Goal: Complete application form: Complete application form

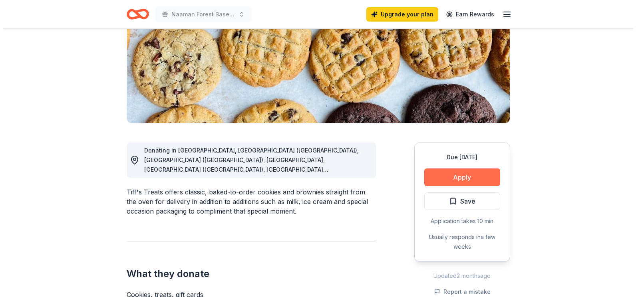
scroll to position [120, 0]
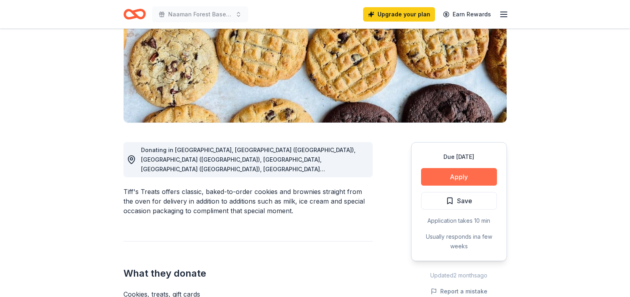
click at [450, 179] on button "Apply" at bounding box center [459, 177] width 76 height 18
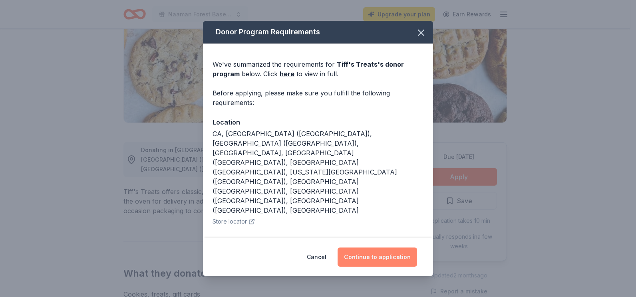
click at [401, 253] on button "Continue to application" at bounding box center [377, 257] width 79 height 19
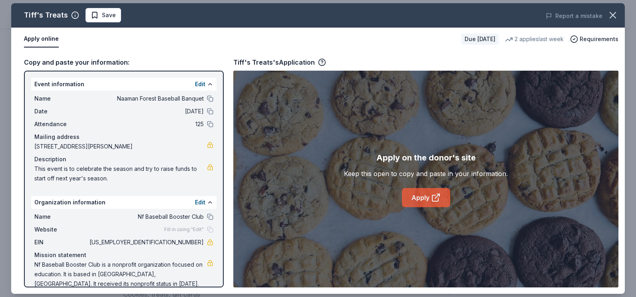
click at [424, 201] on link "Apply" at bounding box center [426, 197] width 48 height 19
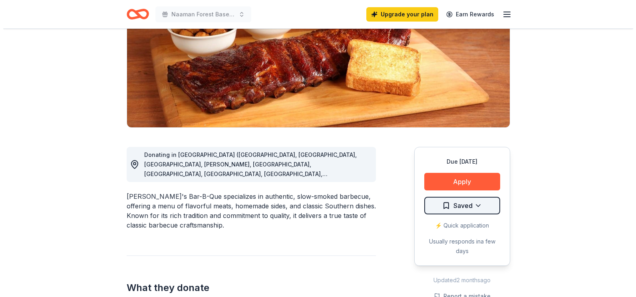
scroll to position [120, 0]
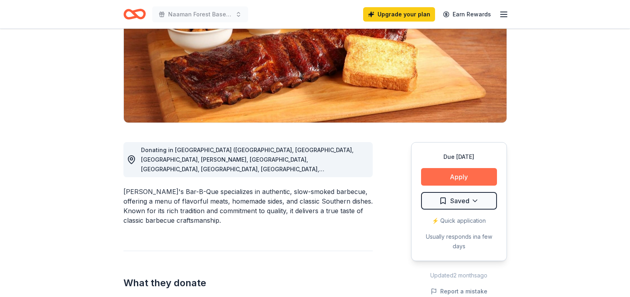
click at [451, 181] on button "Apply" at bounding box center [459, 177] width 76 height 18
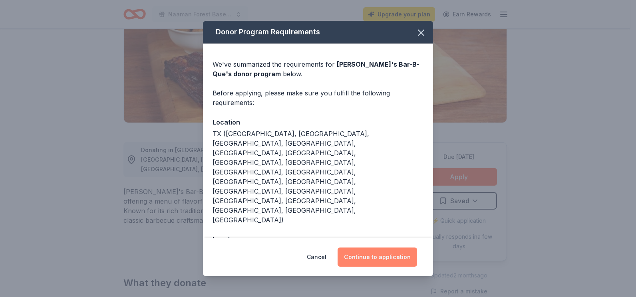
click at [394, 261] on button "Continue to application" at bounding box center [377, 257] width 79 height 19
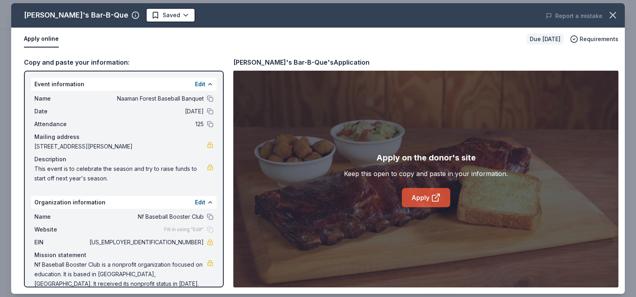
click at [423, 197] on link "Apply" at bounding box center [426, 197] width 48 height 19
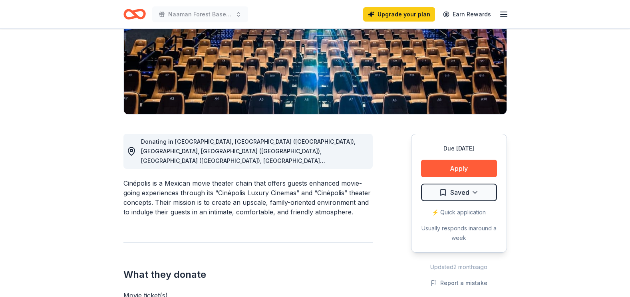
scroll to position [160, 0]
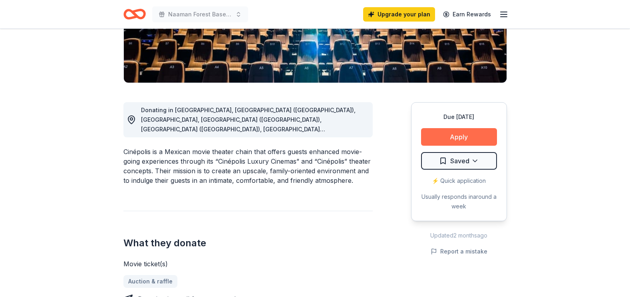
click at [448, 143] on button "Apply" at bounding box center [459, 137] width 76 height 18
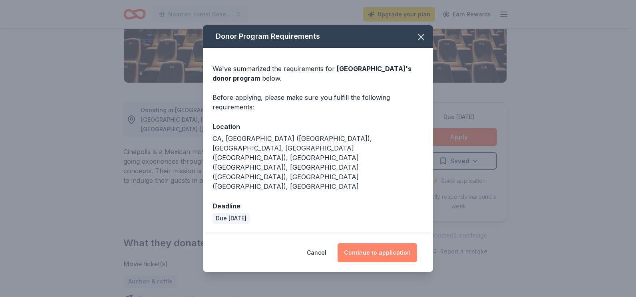
click at [383, 243] on button "Continue to application" at bounding box center [377, 252] width 79 height 19
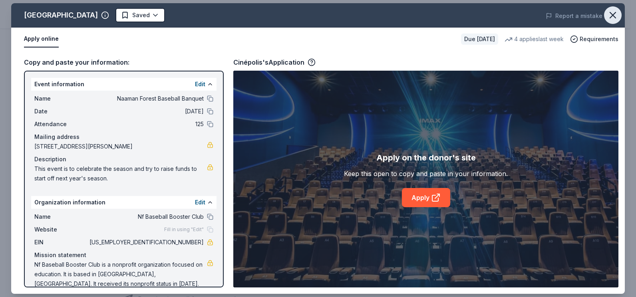
click at [612, 16] on icon "button" at bounding box center [612, 15] width 11 height 11
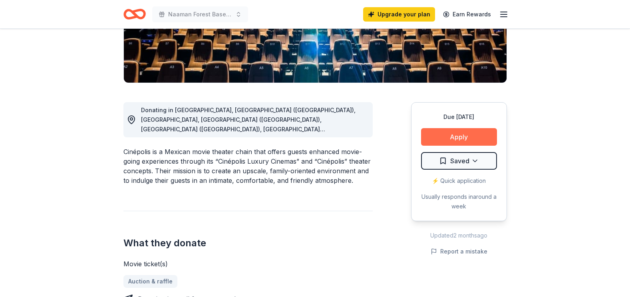
click at [439, 137] on button "Apply" at bounding box center [459, 137] width 76 height 18
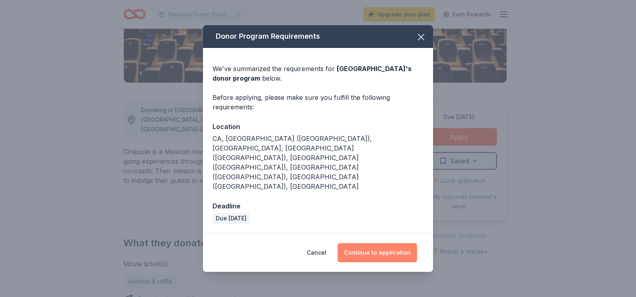
click at [386, 243] on button "Continue to application" at bounding box center [377, 252] width 79 height 19
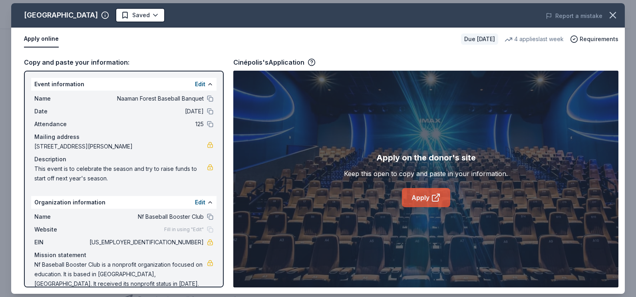
click at [411, 203] on link "Apply" at bounding box center [426, 197] width 48 height 19
click at [610, 14] on icon "button" at bounding box center [612, 15] width 11 height 11
